Goal: Task Accomplishment & Management: Use online tool/utility

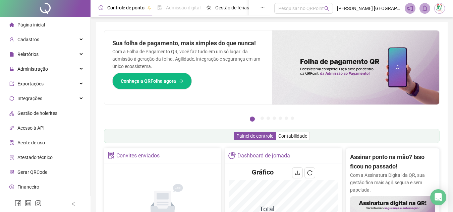
click at [179, 137] on div "Painel de controle Contabilidade" at bounding box center [272, 136] width 336 height 14
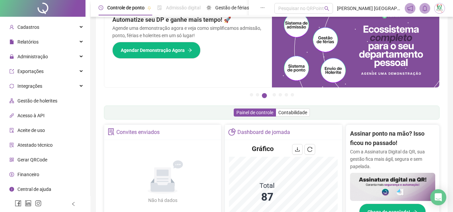
scroll to position [67, 0]
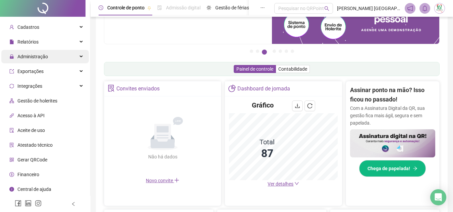
click at [54, 60] on div "Administração" at bounding box center [45, 56] width 88 height 13
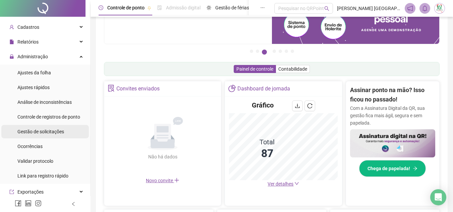
click at [55, 132] on span "Gestão de solicitações" at bounding box center [40, 131] width 47 height 5
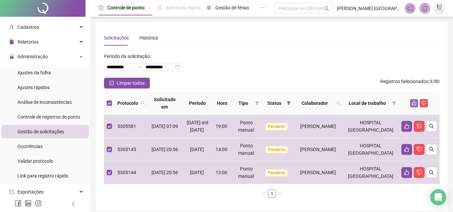
click at [414, 104] on icon "like" at bounding box center [414, 103] width 5 height 5
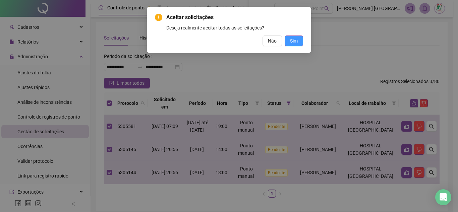
click at [297, 42] on span "Sim" at bounding box center [294, 40] width 8 height 7
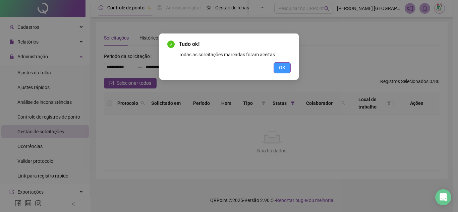
click at [285, 66] on span "OK" at bounding box center [282, 67] width 6 height 7
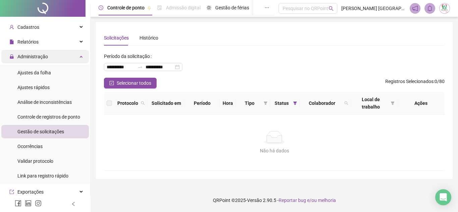
click at [49, 61] on div "Administração" at bounding box center [45, 56] width 88 height 13
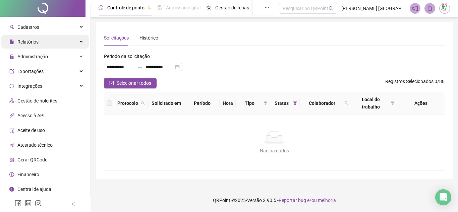
click at [48, 43] on div "Relatórios" at bounding box center [45, 41] width 88 height 13
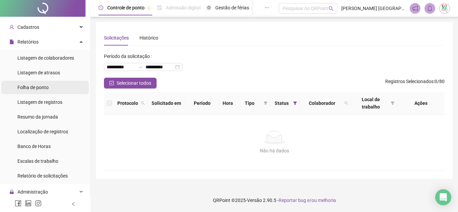
click at [46, 88] on span "Folha de ponto" at bounding box center [32, 87] width 31 height 5
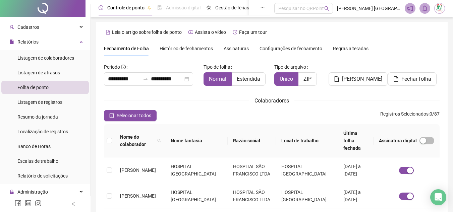
click at [236, 44] on div "Assinaturas" at bounding box center [236, 48] width 25 height 15
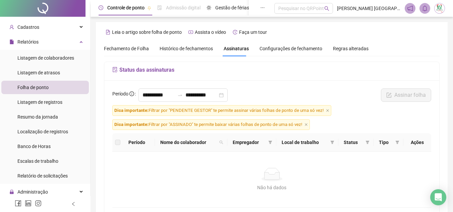
scroll to position [31, 0]
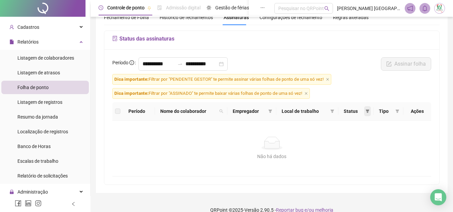
click at [367, 111] on icon "filter" at bounding box center [367, 111] width 4 height 3
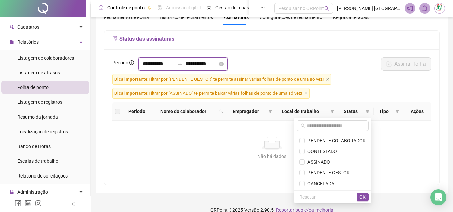
click at [154, 65] on input "**********" at bounding box center [158, 64] width 32 height 8
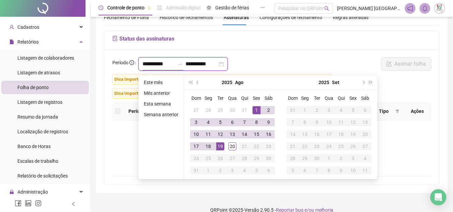
type input "**********"
click at [196, 82] on span "prev-year" at bounding box center [197, 82] width 3 height 3
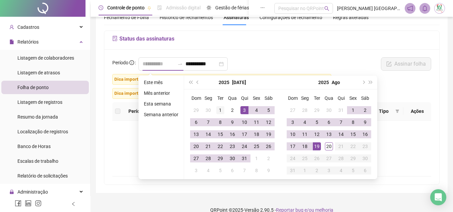
type input "**********"
drag, startPoint x: 220, startPoint y: 114, endPoint x: 224, endPoint y: 127, distance: 13.3
click at [220, 114] on td "1" at bounding box center [220, 110] width 12 height 12
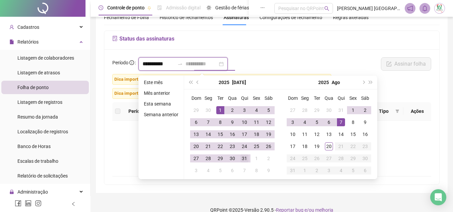
type input "**********"
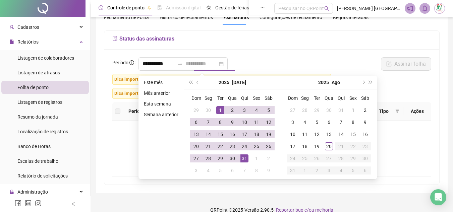
click at [244, 161] on div "31" at bounding box center [244, 159] width 8 height 8
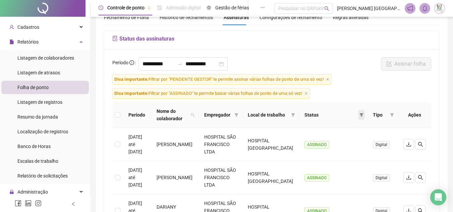
click at [361, 113] on icon "filter" at bounding box center [361, 115] width 4 height 4
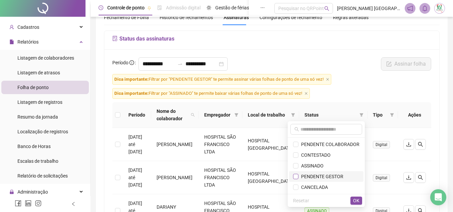
click at [298, 174] on label at bounding box center [295, 176] width 5 height 7
click at [355, 203] on span "OK" at bounding box center [356, 200] width 6 height 7
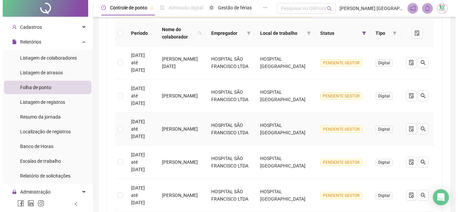
scroll to position [101, 0]
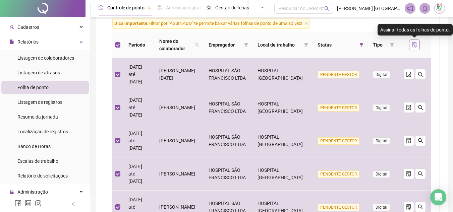
click at [413, 46] on icon "file-done" at bounding box center [414, 44] width 5 height 5
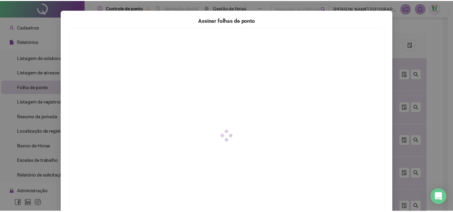
scroll to position [100, 0]
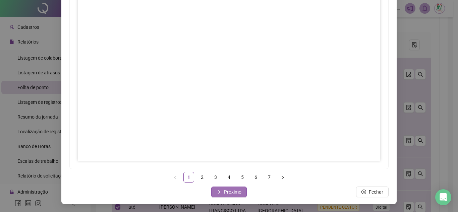
click at [228, 192] on span "Próximo" at bounding box center [232, 191] width 17 height 7
click at [224, 191] on span "Próximo" at bounding box center [232, 191] width 17 height 7
click at [229, 195] on span "Próximo" at bounding box center [232, 191] width 17 height 7
click at [229, 191] on span "Próximo" at bounding box center [232, 191] width 17 height 7
click at [226, 189] on span "Próximo" at bounding box center [232, 191] width 17 height 7
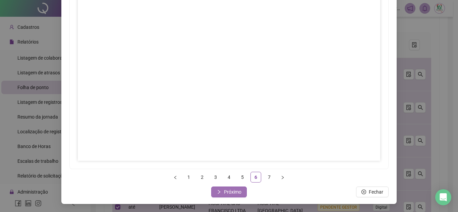
click at [233, 191] on span "Próximo" at bounding box center [232, 191] width 17 height 7
click at [232, 193] on span "Fechar" at bounding box center [233, 191] width 14 height 7
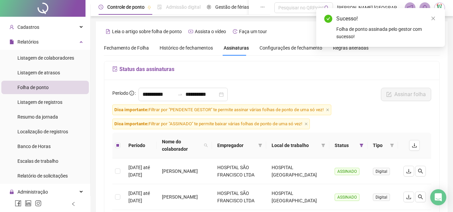
scroll to position [0, 0]
click at [360, 147] on icon "filter" at bounding box center [361, 146] width 4 height 4
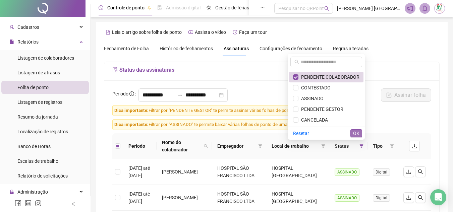
click at [357, 133] on span "OK" at bounding box center [356, 133] width 6 height 7
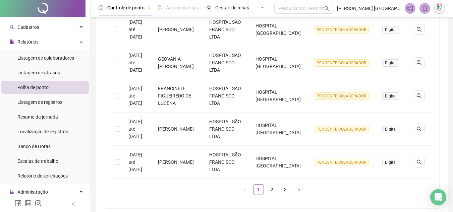
scroll to position [346, 0]
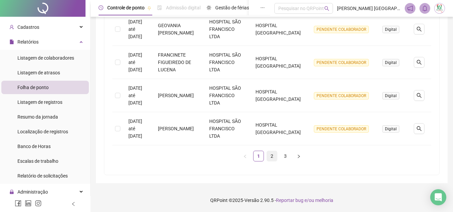
click at [272, 156] on link "2" at bounding box center [272, 156] width 10 height 10
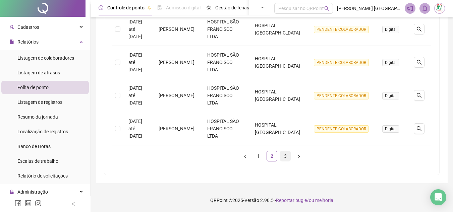
click at [288, 157] on link "3" at bounding box center [285, 156] width 10 height 10
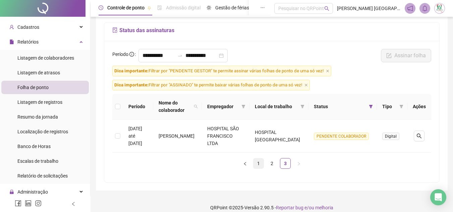
click at [257, 159] on link "1" at bounding box center [258, 164] width 10 height 10
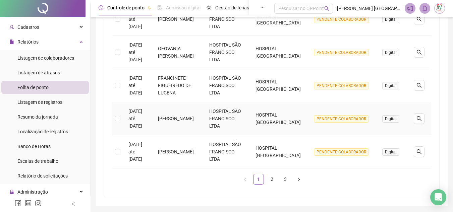
scroll to position [346, 0]
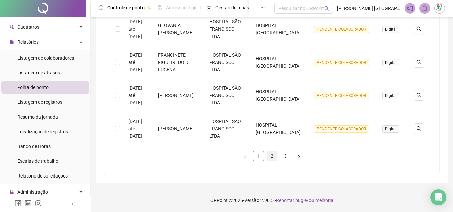
click at [275, 154] on link "2" at bounding box center [272, 156] width 10 height 10
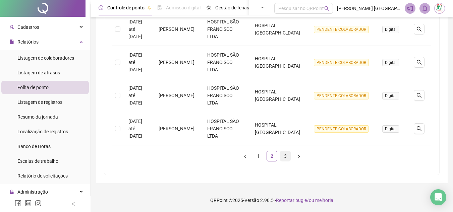
click at [285, 155] on link "3" at bounding box center [285, 156] width 10 height 10
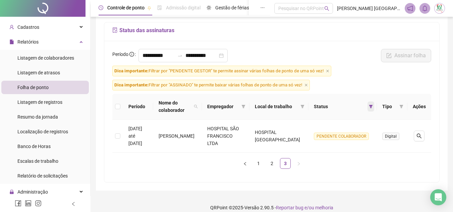
click at [370, 108] on icon "filter" at bounding box center [371, 107] width 4 height 4
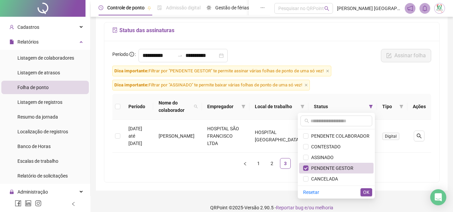
click at [367, 194] on span "OK" at bounding box center [366, 192] width 6 height 7
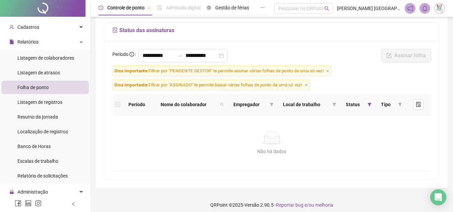
scroll to position [0, 0]
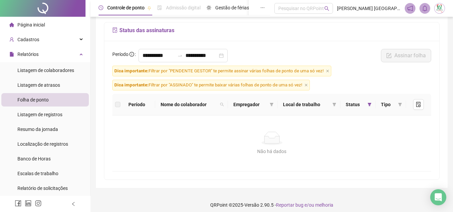
click at [42, 25] on span "Página inicial" at bounding box center [30, 24] width 27 height 5
